Goal: Contribute content: Add original content to the website for others to see

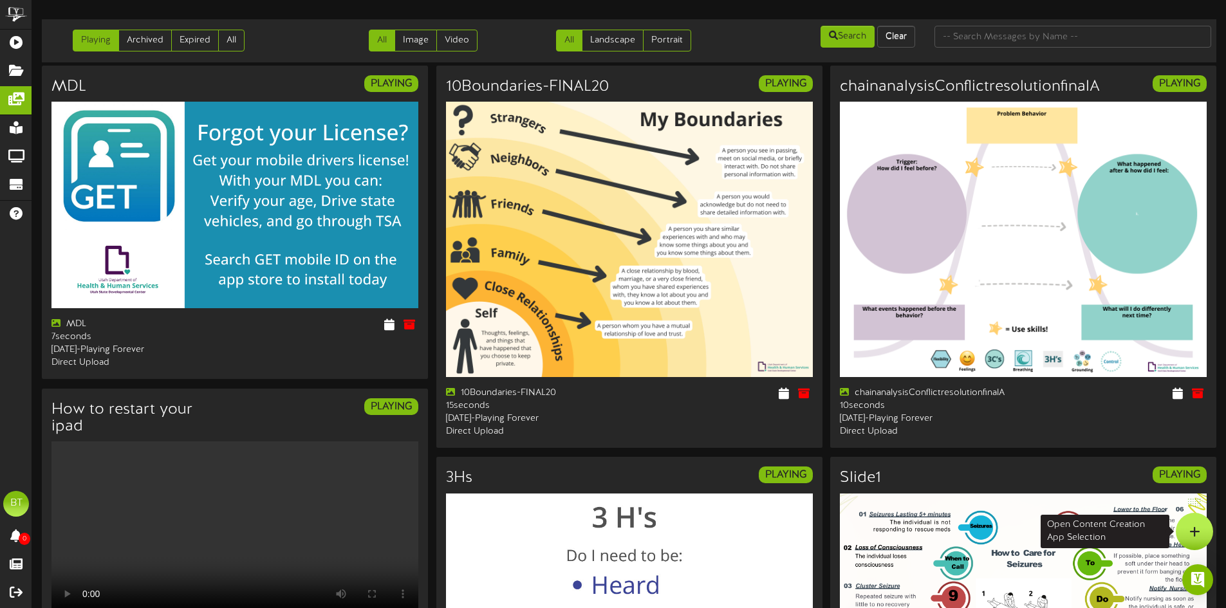
click at [1206, 534] on div at bounding box center [1194, 531] width 37 height 37
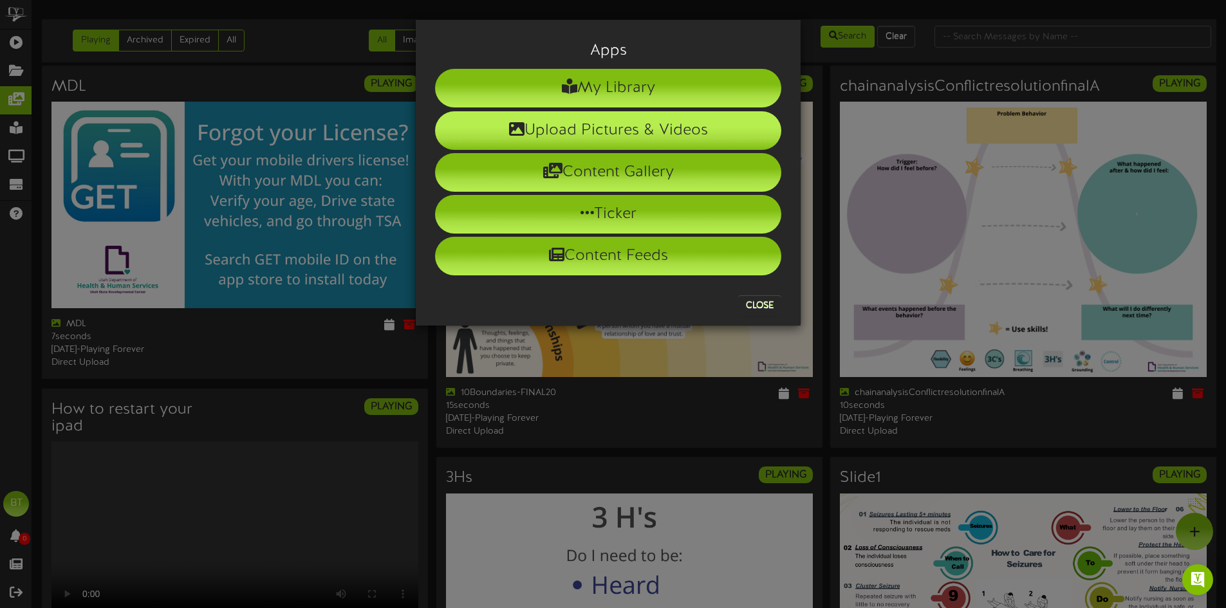
click at [670, 134] on li "Upload Pictures & Videos" at bounding box center [608, 130] width 346 height 39
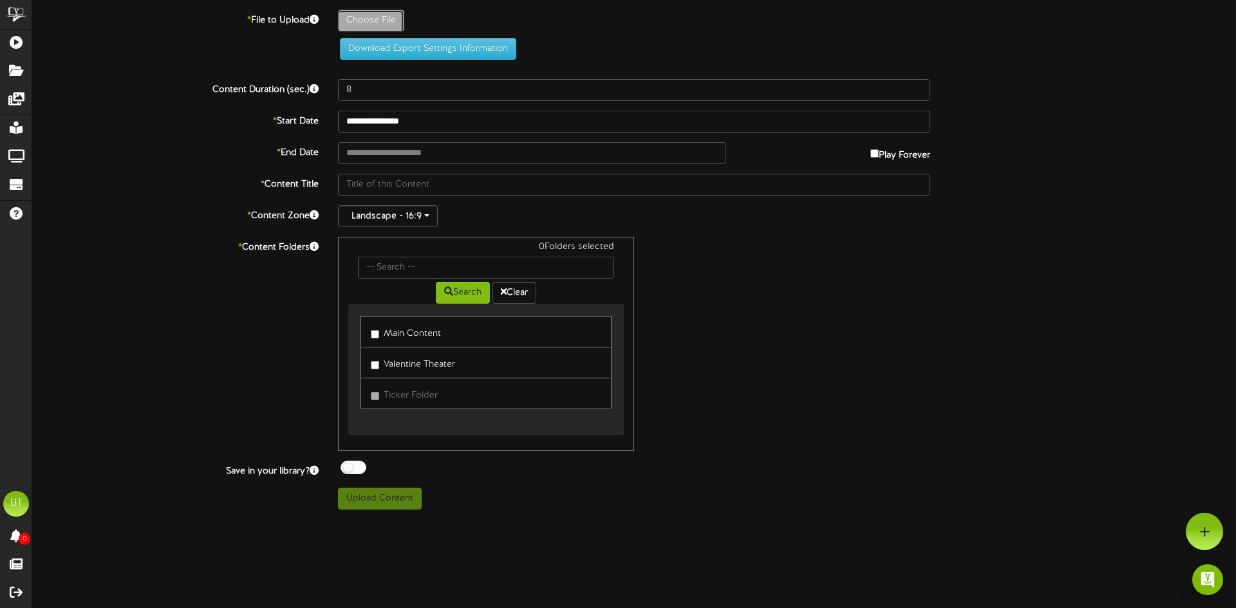
type input "**********"
type input "10142025"
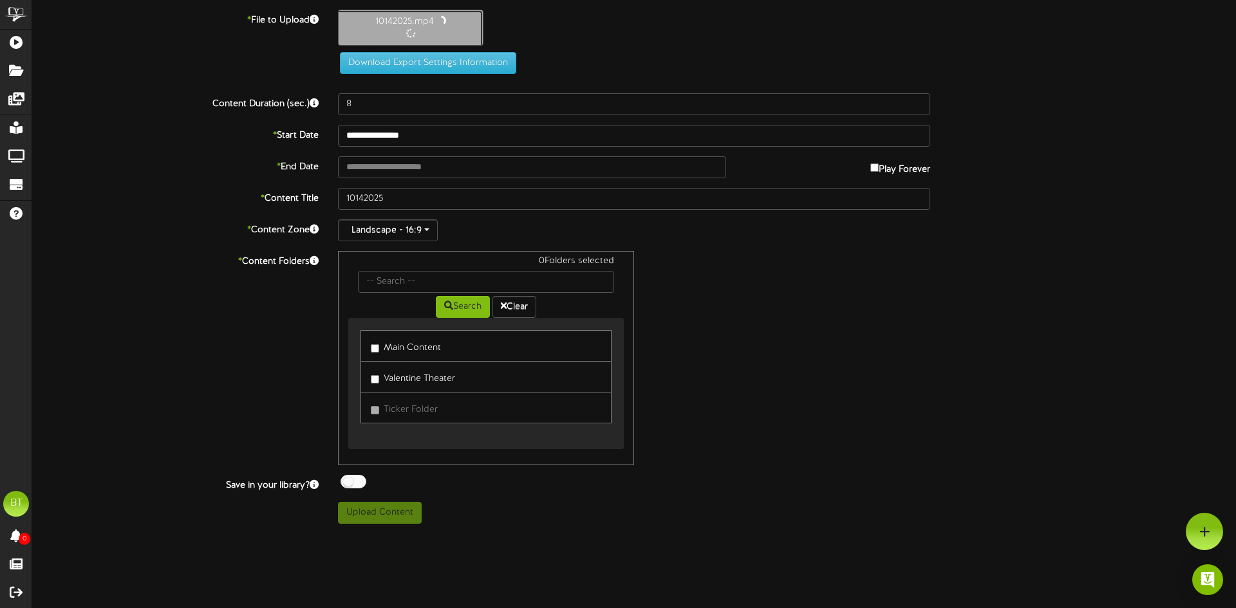
type input "40"
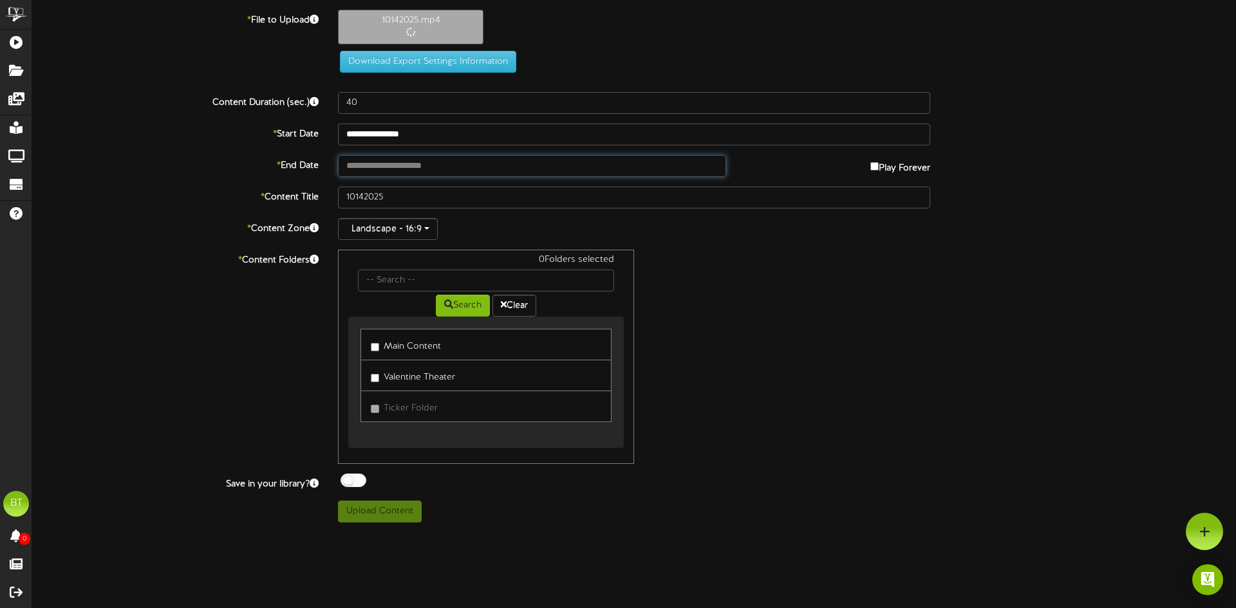
click at [467, 163] on input "text" at bounding box center [532, 166] width 388 height 22
type input "**********"
click at [267, 328] on div "* Content Folders 0 Folders selected Search Clear Main Content [GEOGRAPHIC_DATA…" at bounding box center [634, 357] width 1223 height 214
click at [370, 514] on button "Upload Content" at bounding box center [380, 512] width 84 height 22
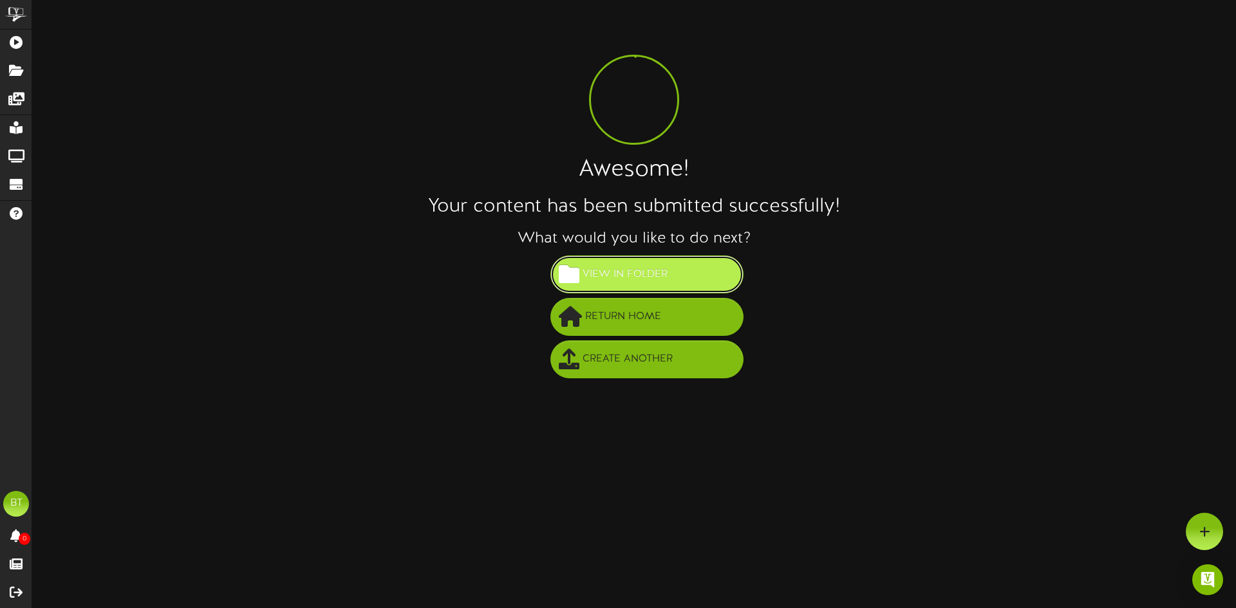
click at [611, 279] on span "View in Folder" at bounding box center [624, 274] width 91 height 21
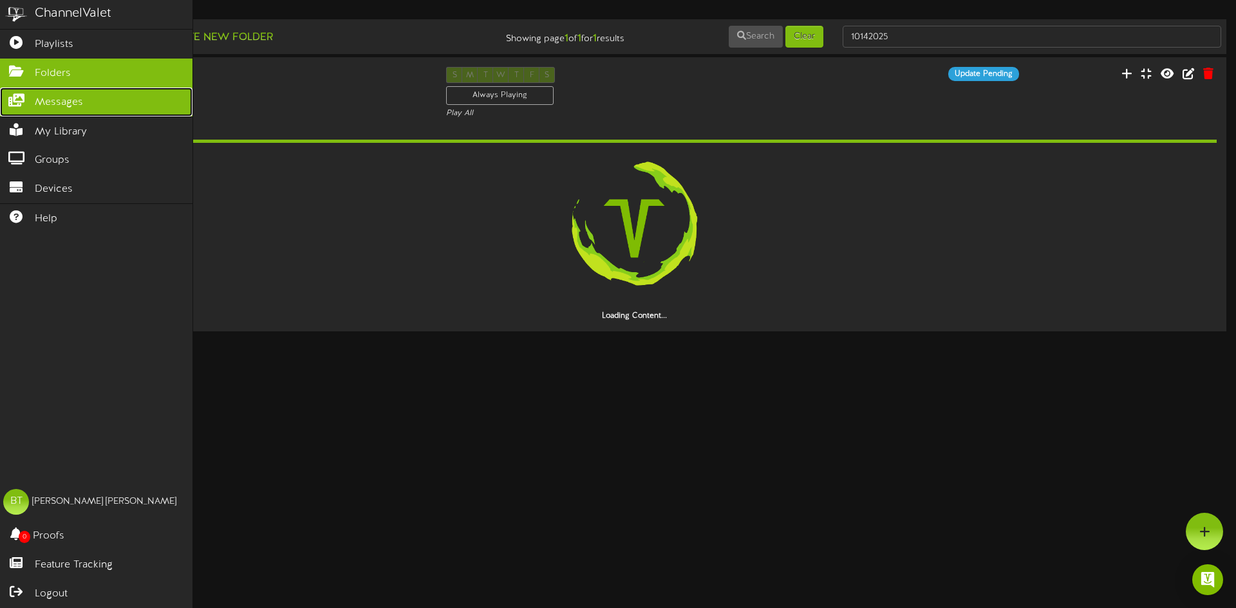
click at [19, 94] on icon at bounding box center [16, 99] width 32 height 10
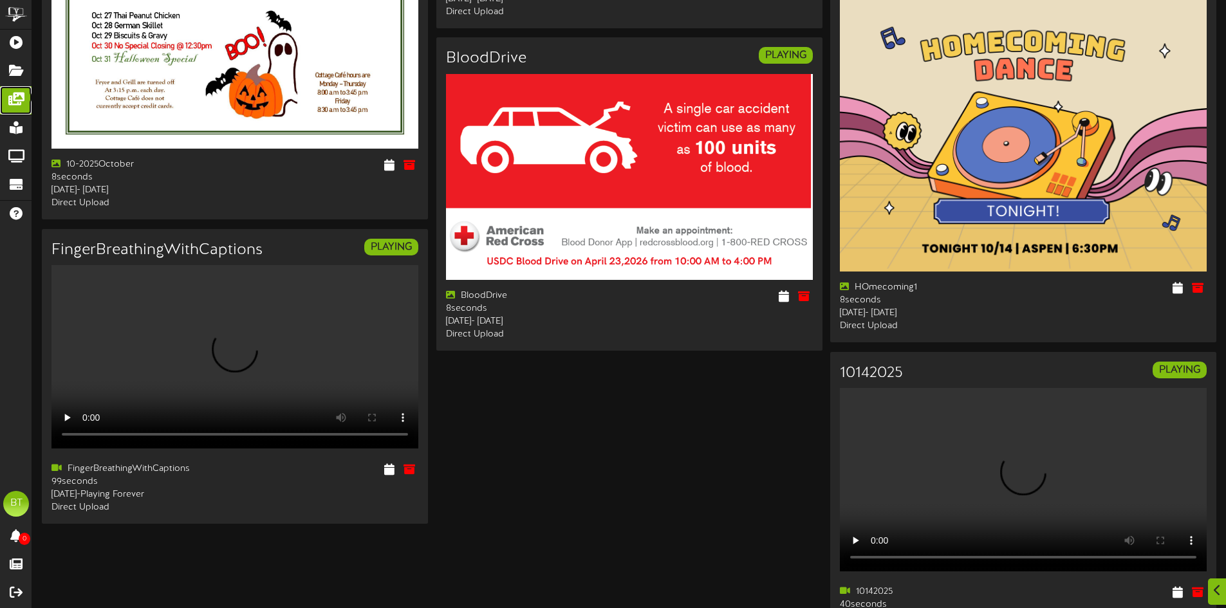
scroll to position [557, 0]
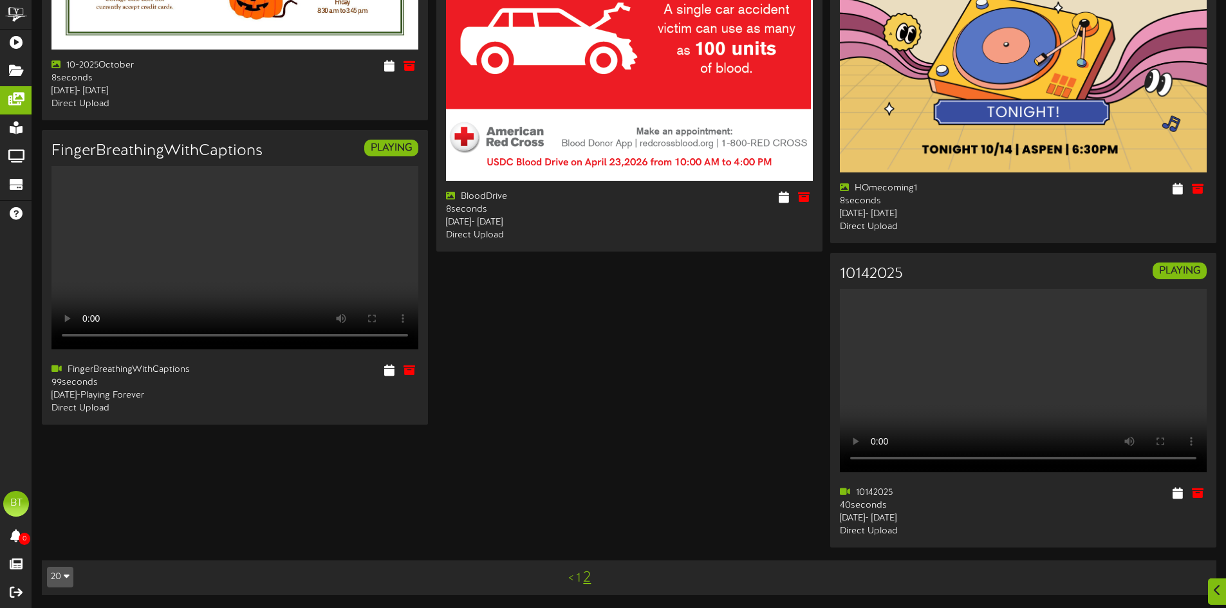
click at [578, 579] on link "1" at bounding box center [578, 578] width 5 height 14
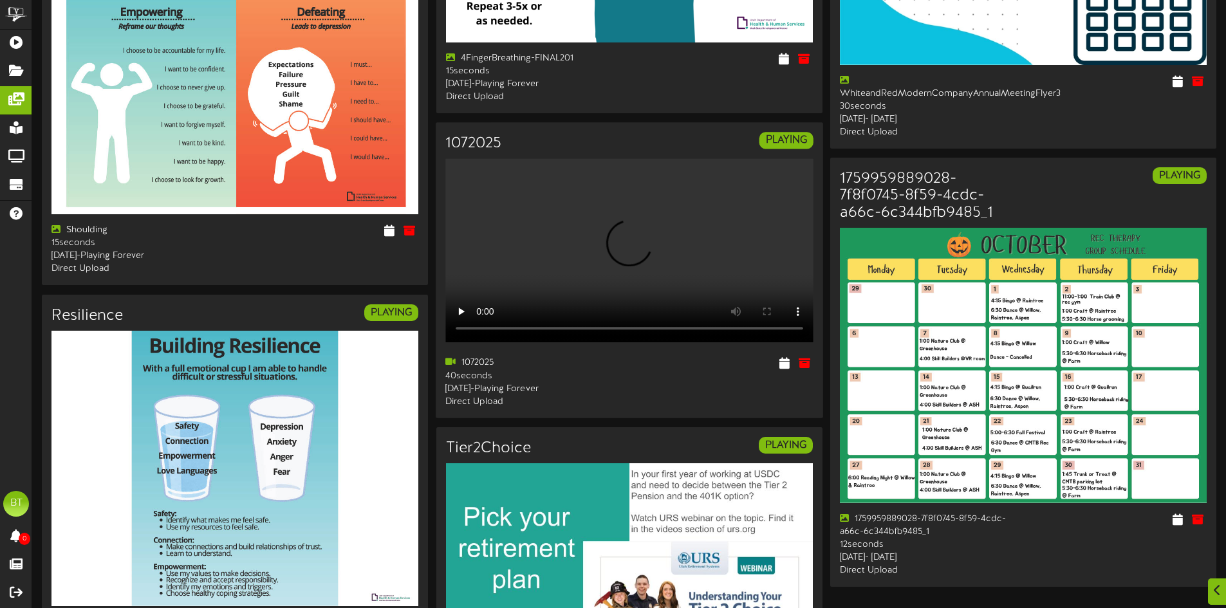
scroll to position [2124, 0]
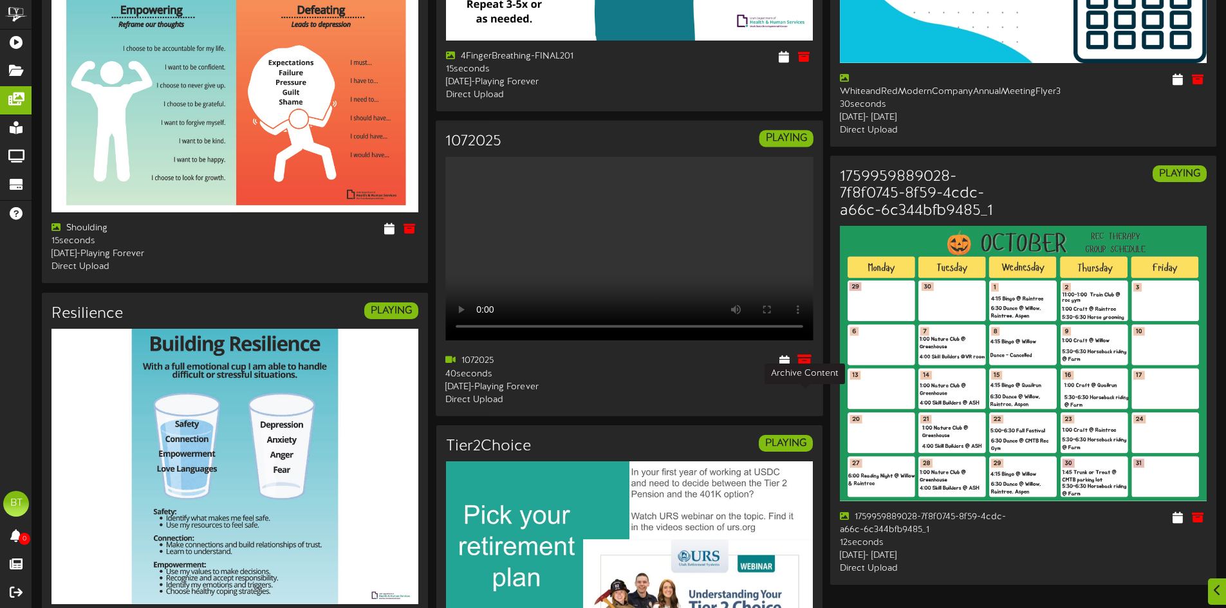
click at [803, 368] on icon at bounding box center [804, 361] width 14 height 14
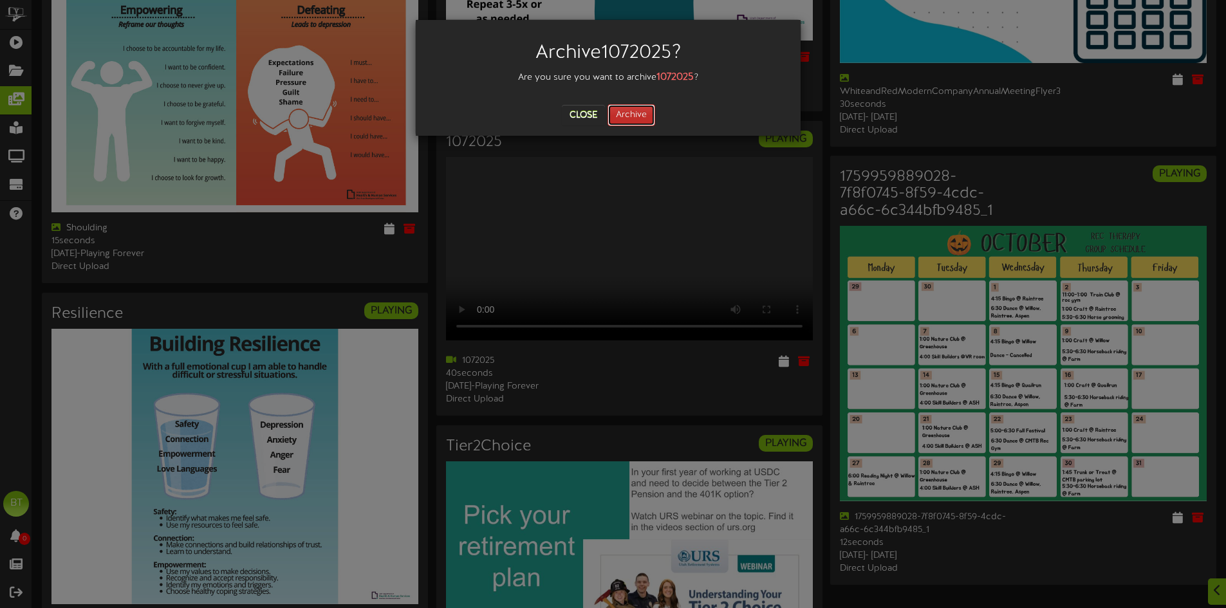
click at [643, 118] on button "Archive" at bounding box center [631, 115] width 48 height 22
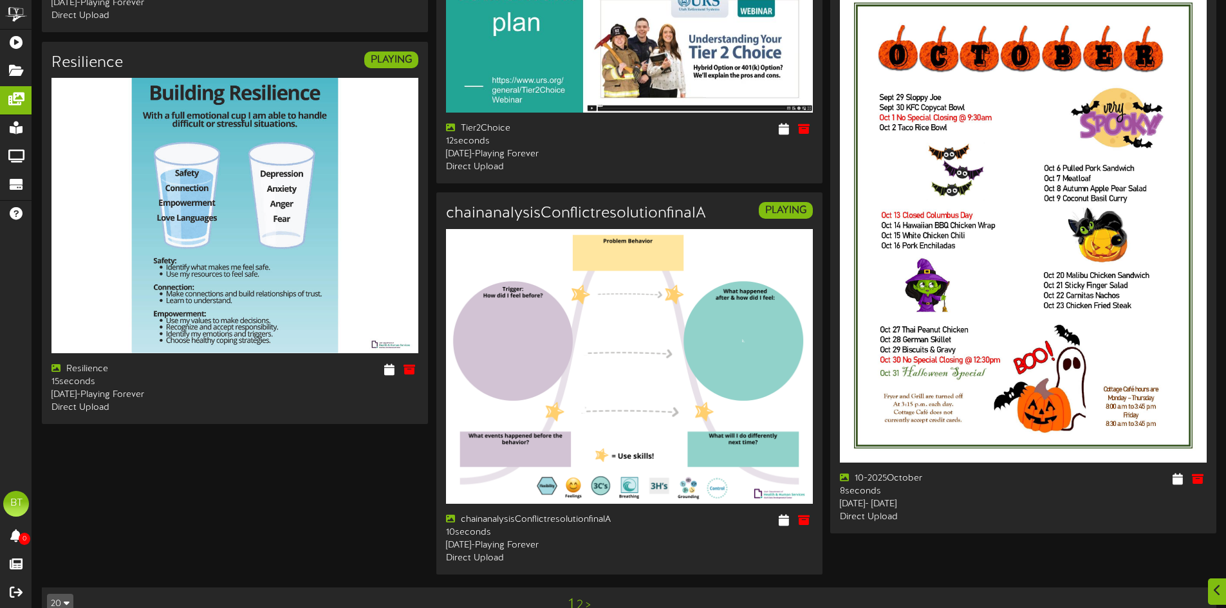
scroll to position [2412, 0]
